Goal: Information Seeking & Learning: Learn about a topic

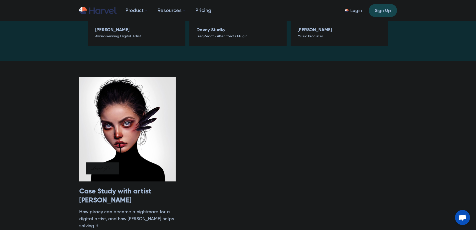
scroll to position [125, 0]
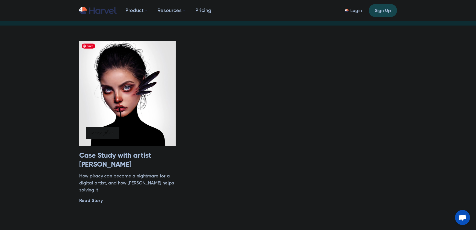
click at [135, 90] on img at bounding box center [127, 93] width 97 height 105
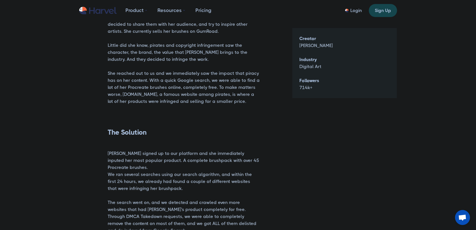
scroll to position [775, 0]
